Goal: Information Seeking & Learning: Learn about a topic

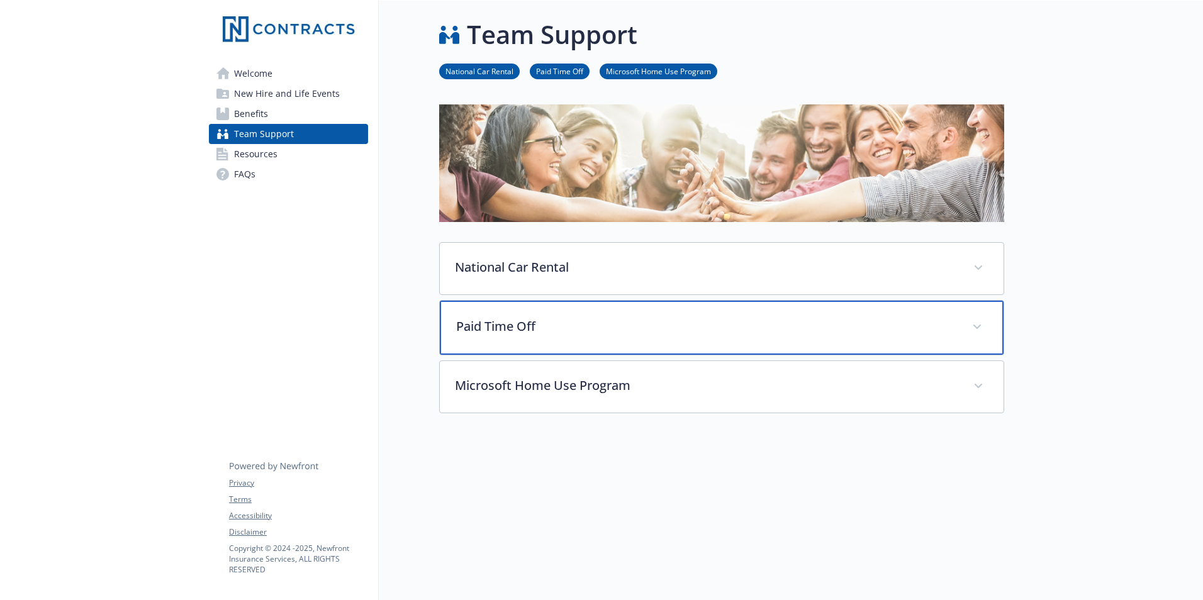
click at [977, 327] on icon at bounding box center [977, 327] width 8 height 5
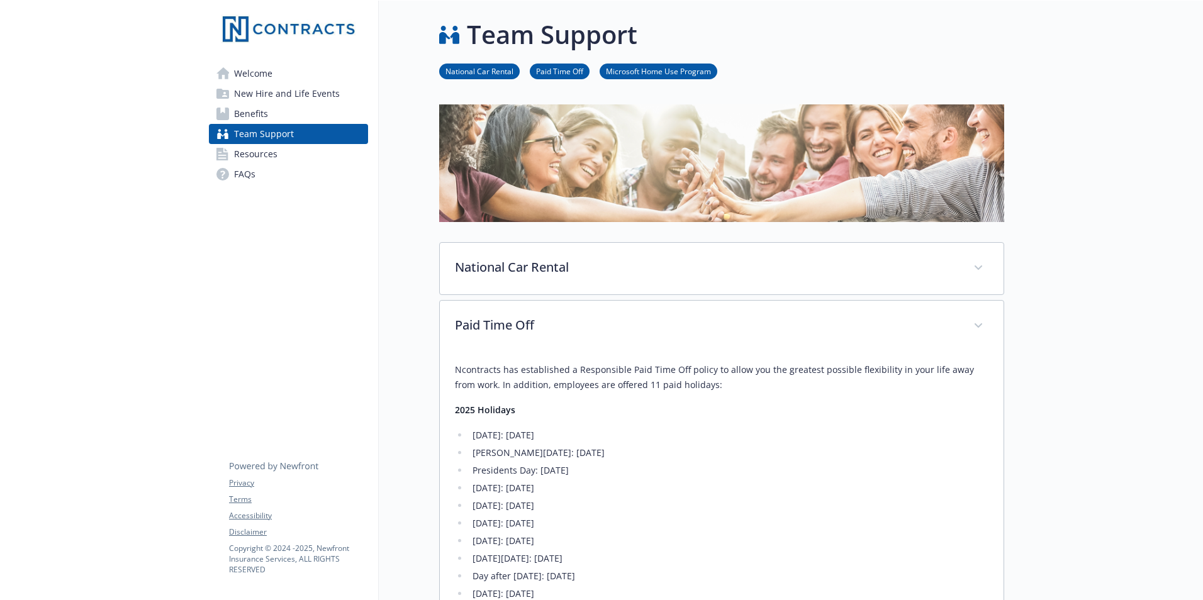
click at [258, 74] on span "Welcome" at bounding box center [253, 74] width 38 height 20
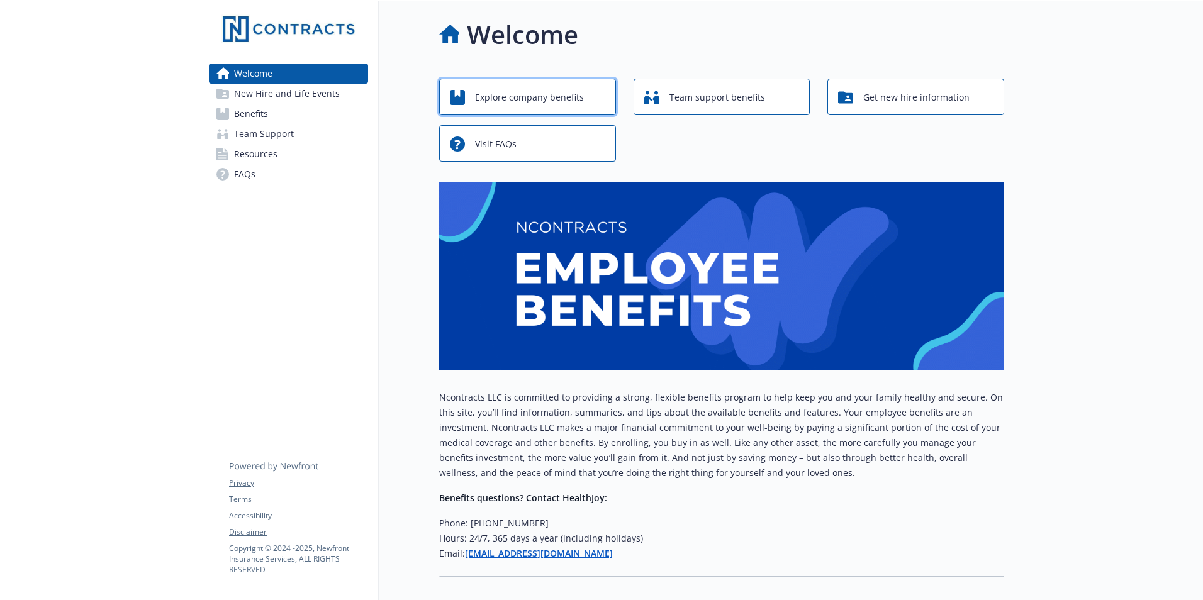
click at [524, 94] on span "Explore company benefits" at bounding box center [529, 98] width 109 height 24
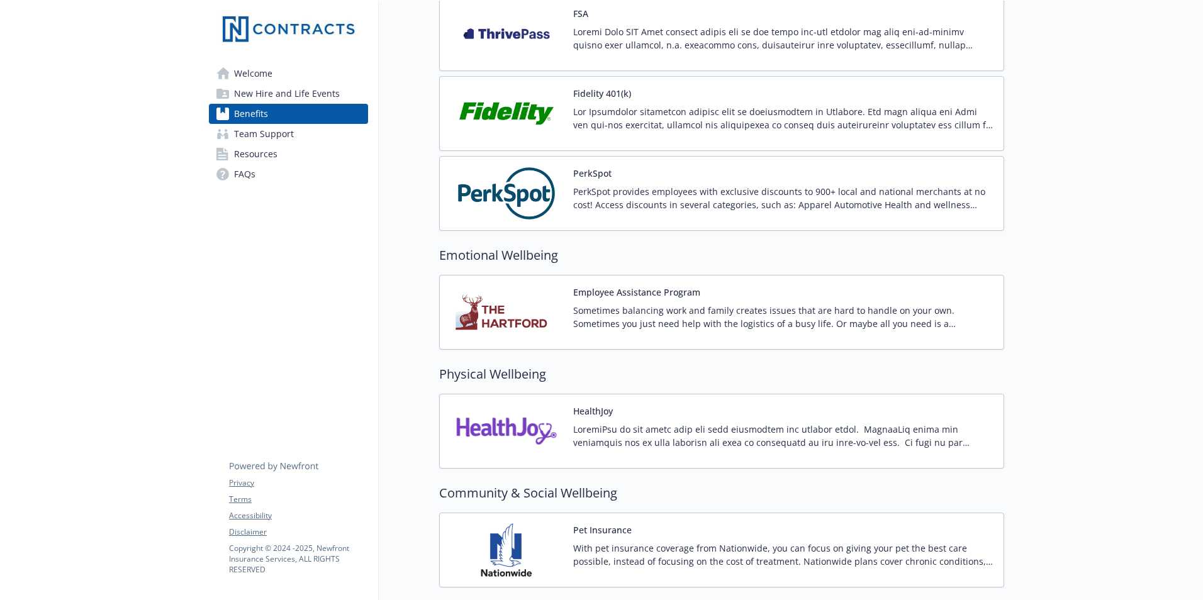
scroll to position [1584, 0]
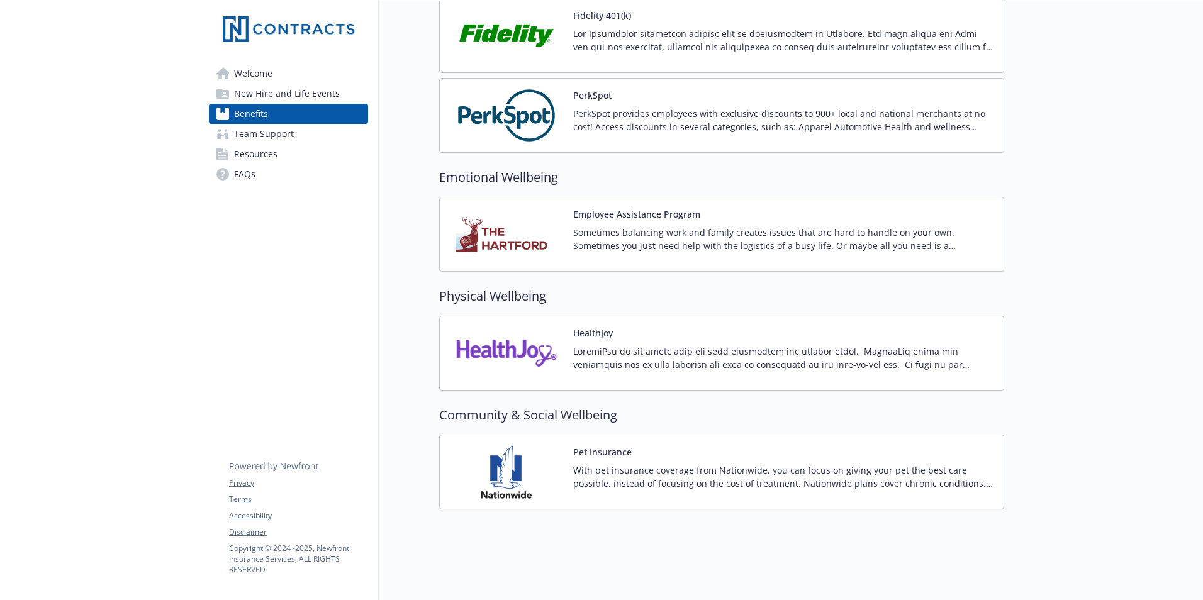
click at [264, 76] on span "Welcome" at bounding box center [253, 74] width 38 height 20
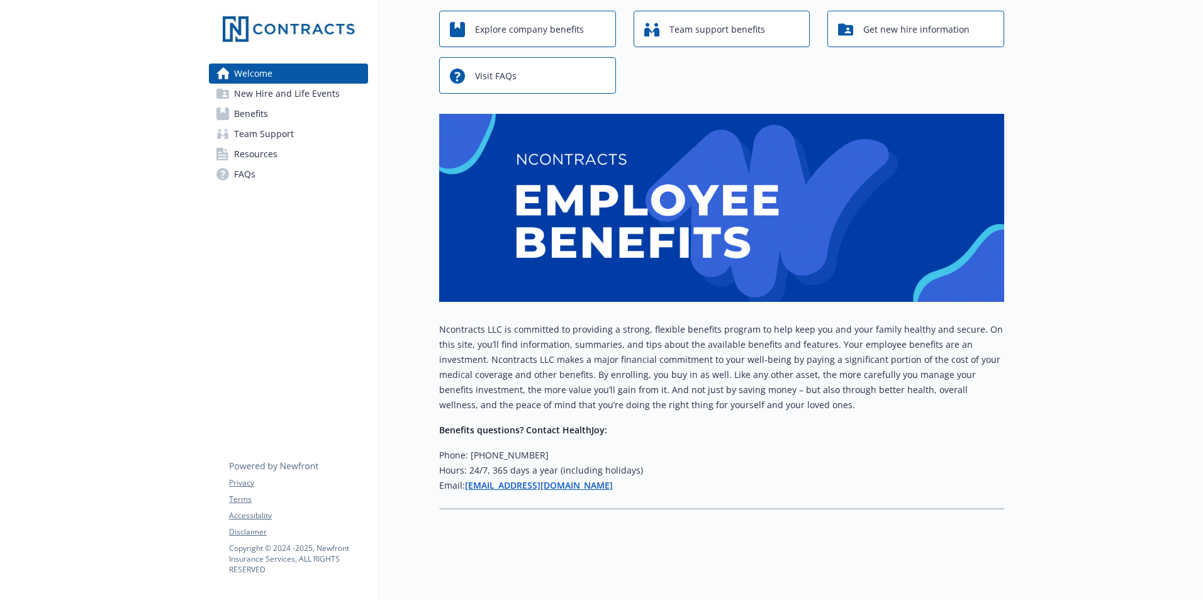
scroll to position [77, 0]
click at [254, 154] on span "Resources" at bounding box center [255, 154] width 43 height 20
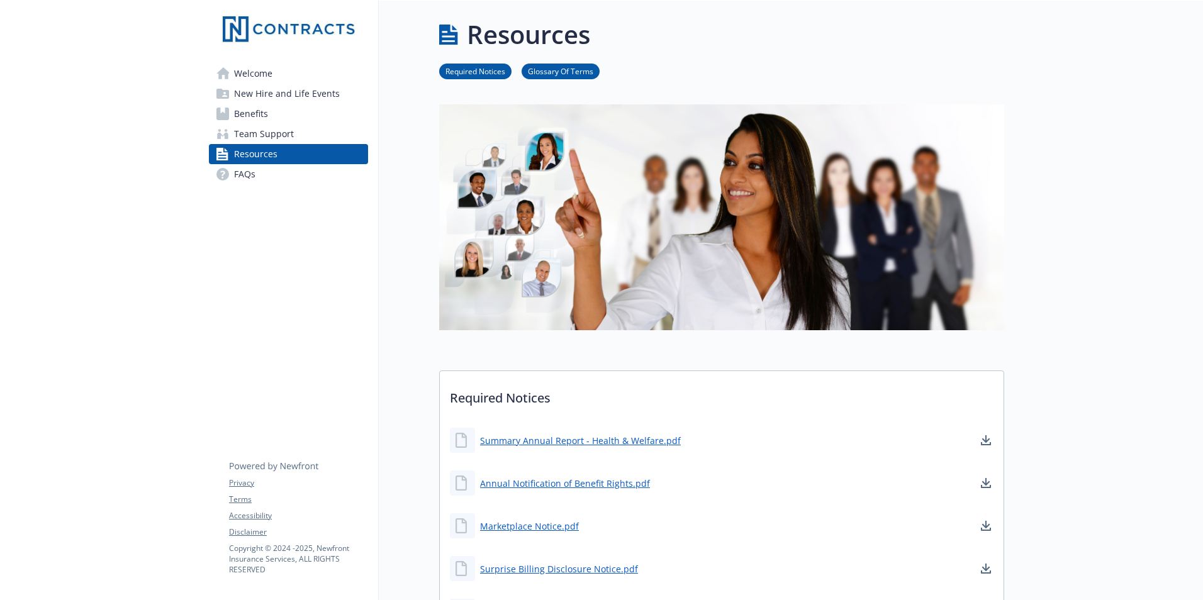
click at [250, 174] on span "FAQs" at bounding box center [244, 174] width 21 height 20
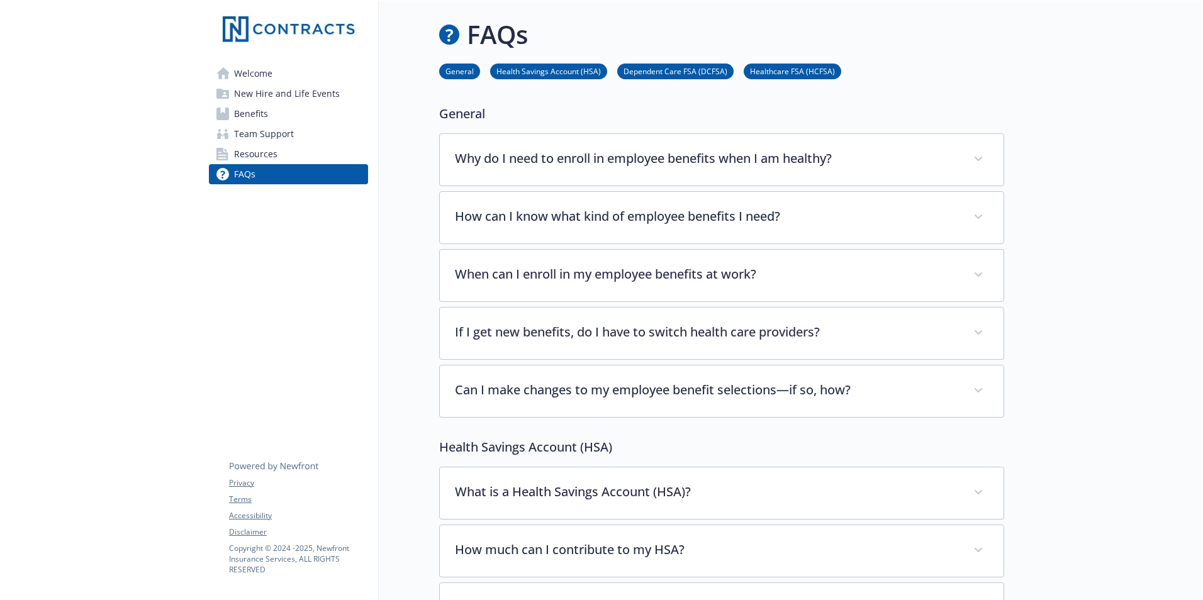
click at [259, 77] on span "Welcome" at bounding box center [253, 74] width 38 height 20
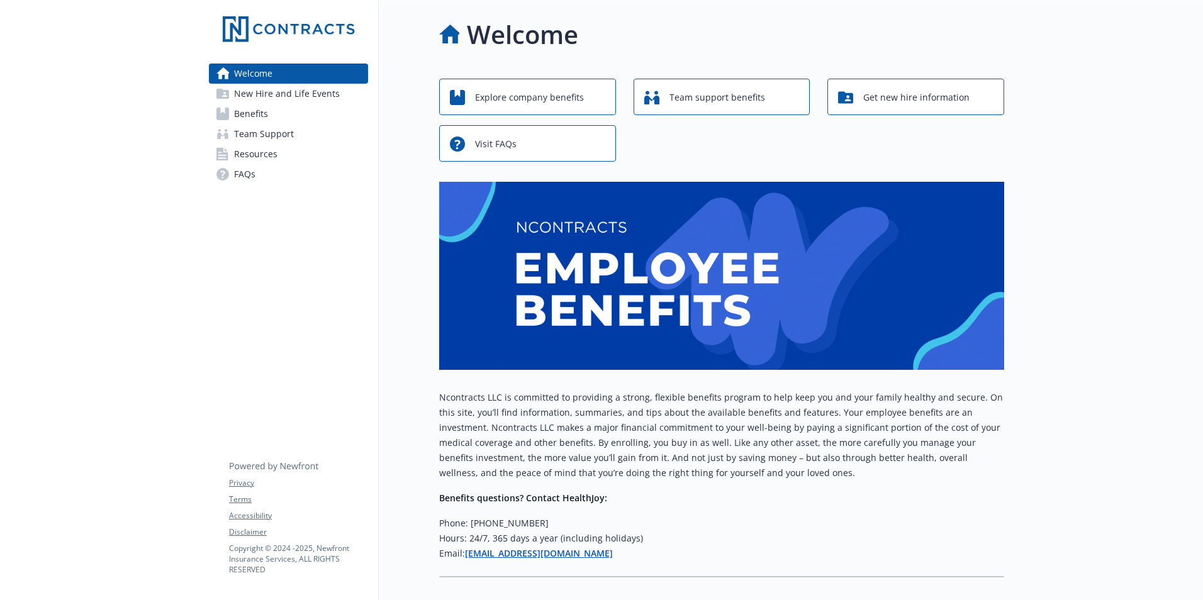
drag, startPoint x: 1163, startPoint y: 0, endPoint x: 305, endPoint y: 316, distance: 914.1
click at [305, 316] on div "Welcome New Hire and Life Events Benefits Team Support Resources FAQs Privacy T…" at bounding box center [289, 335] width 180 height 668
